Goal: Transaction & Acquisition: Book appointment/travel/reservation

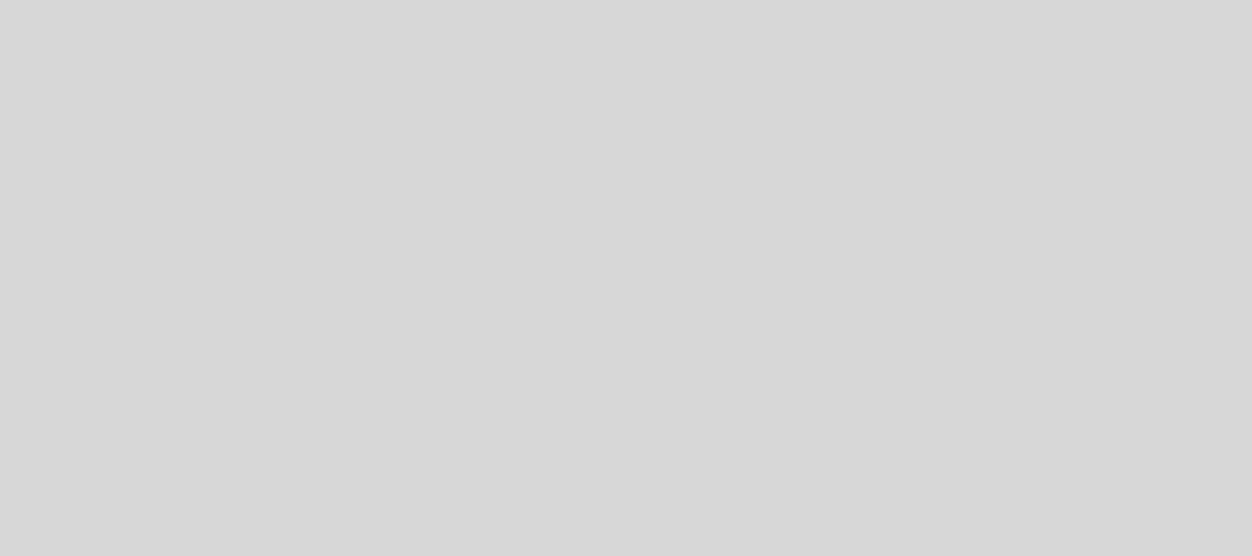
select select "es"
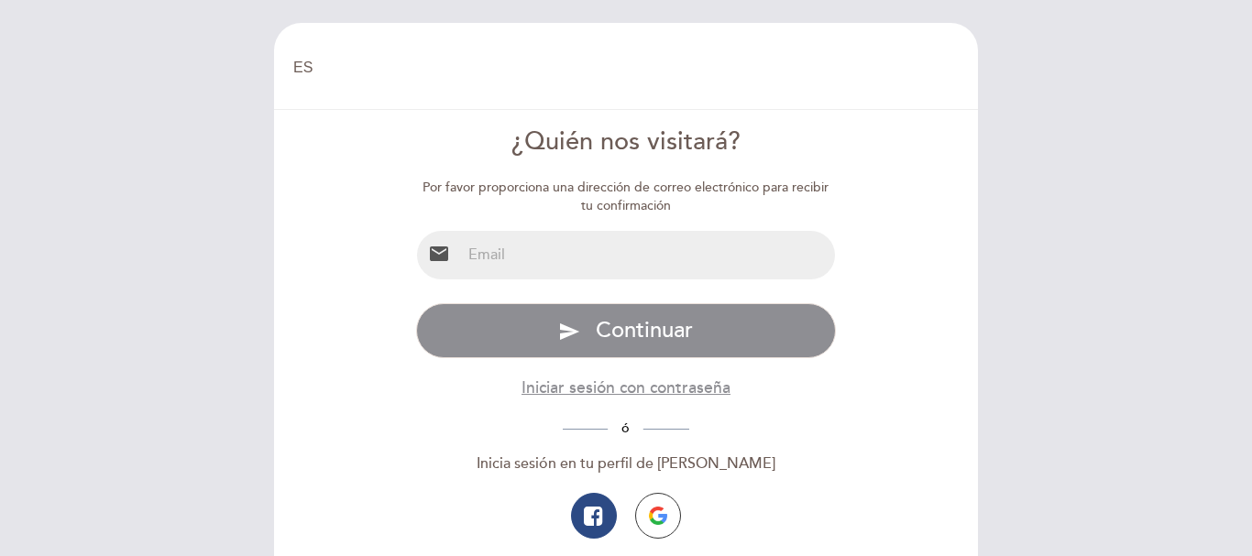
click at [519, 263] on input "email" at bounding box center [648, 255] width 375 height 49
type input "[EMAIL_ADDRESS][DOMAIN_NAME]"
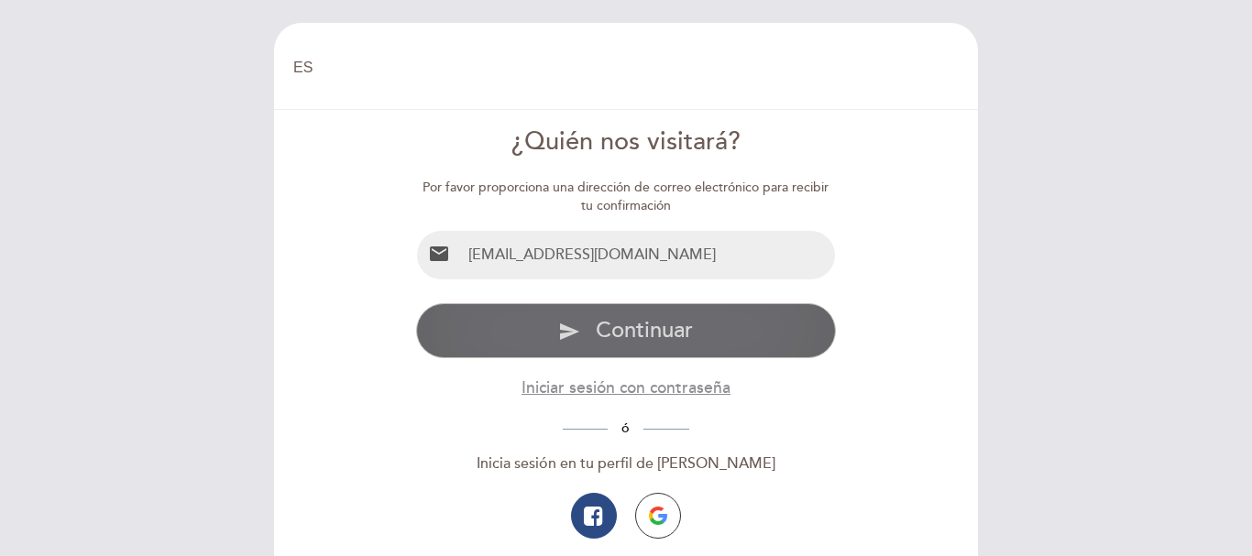
click at [630, 324] on span "Continuar" at bounding box center [644, 330] width 97 height 27
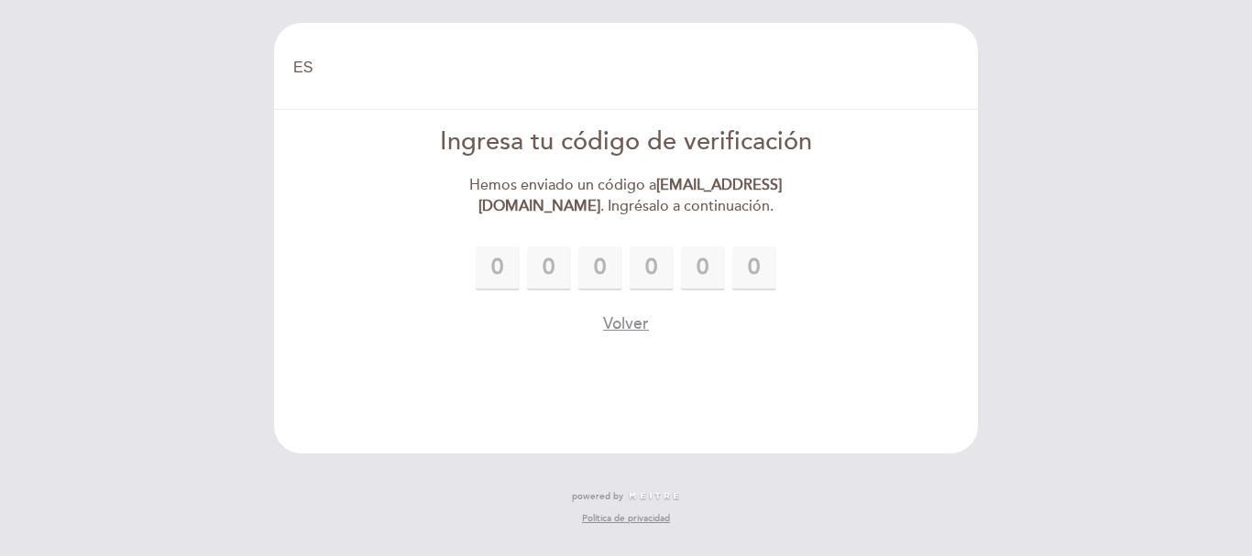
type input "5"
type input "0"
type input "3"
type input "1"
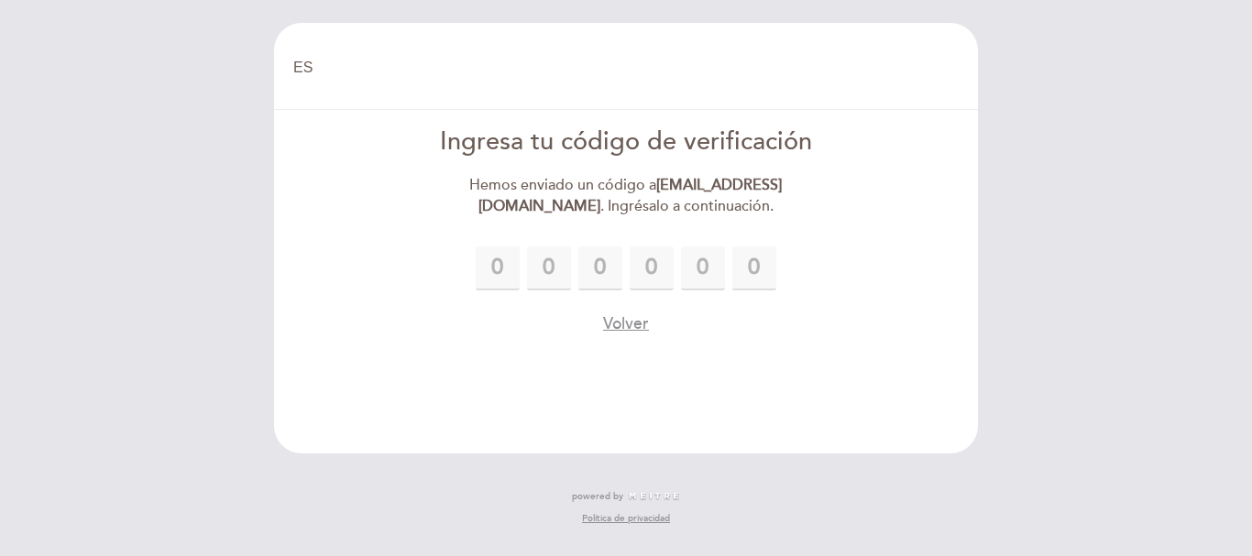
type input "5"
